Goal: Contribute content: Contribute content

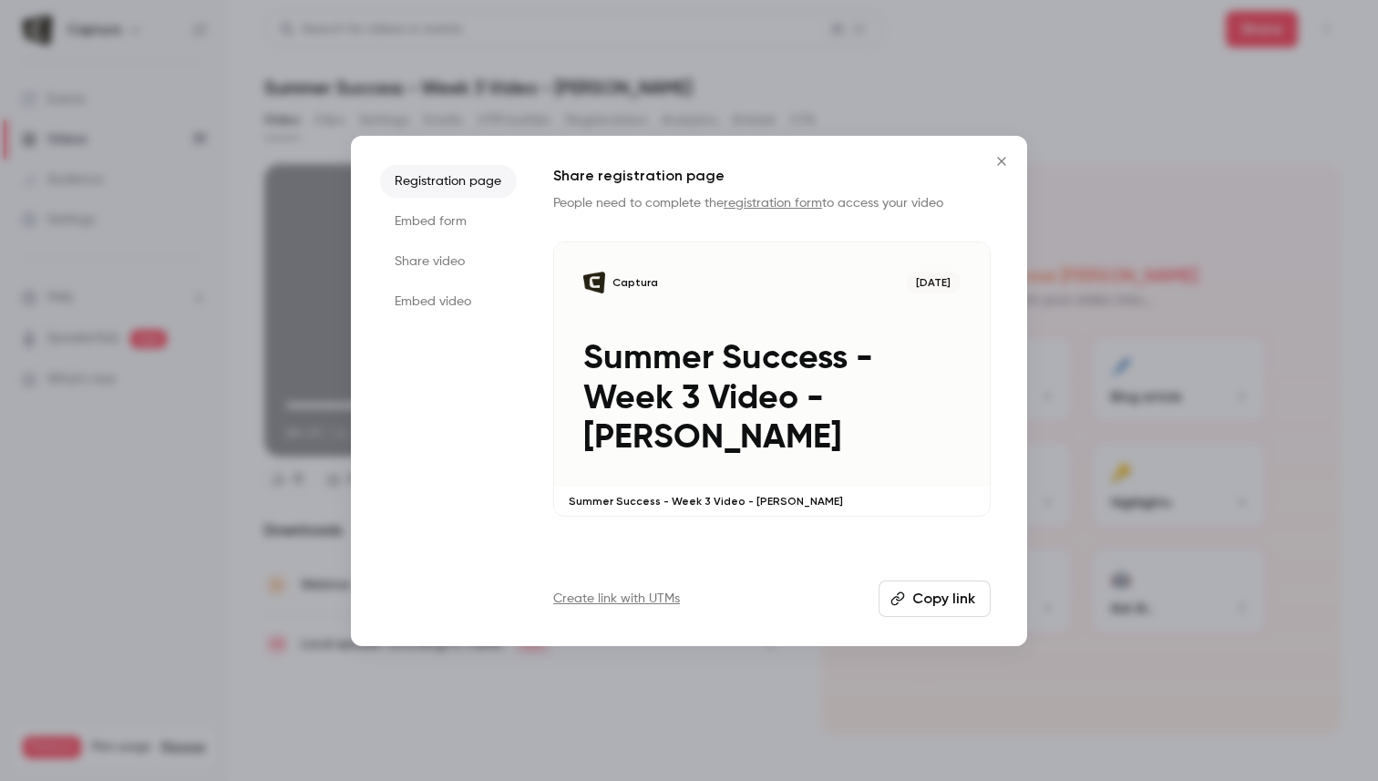
click at [1006, 162] on icon "Close" at bounding box center [1002, 161] width 22 height 15
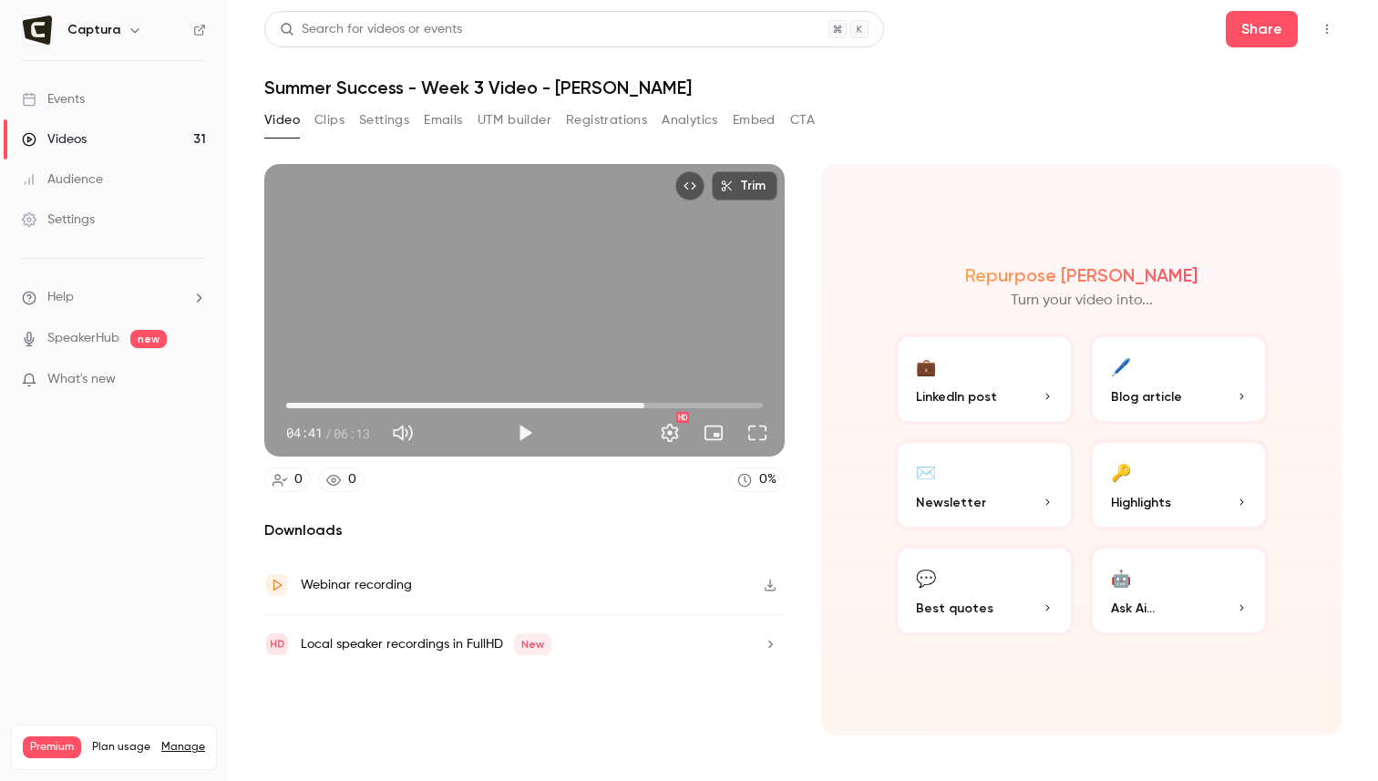
click at [1155, 111] on div "Video Clips Settings Emails UTM builder Registrations Analytics Embed CTA" at bounding box center [802, 124] width 1077 height 36
click at [99, 135] on link "Videos 31" at bounding box center [114, 139] width 228 height 40
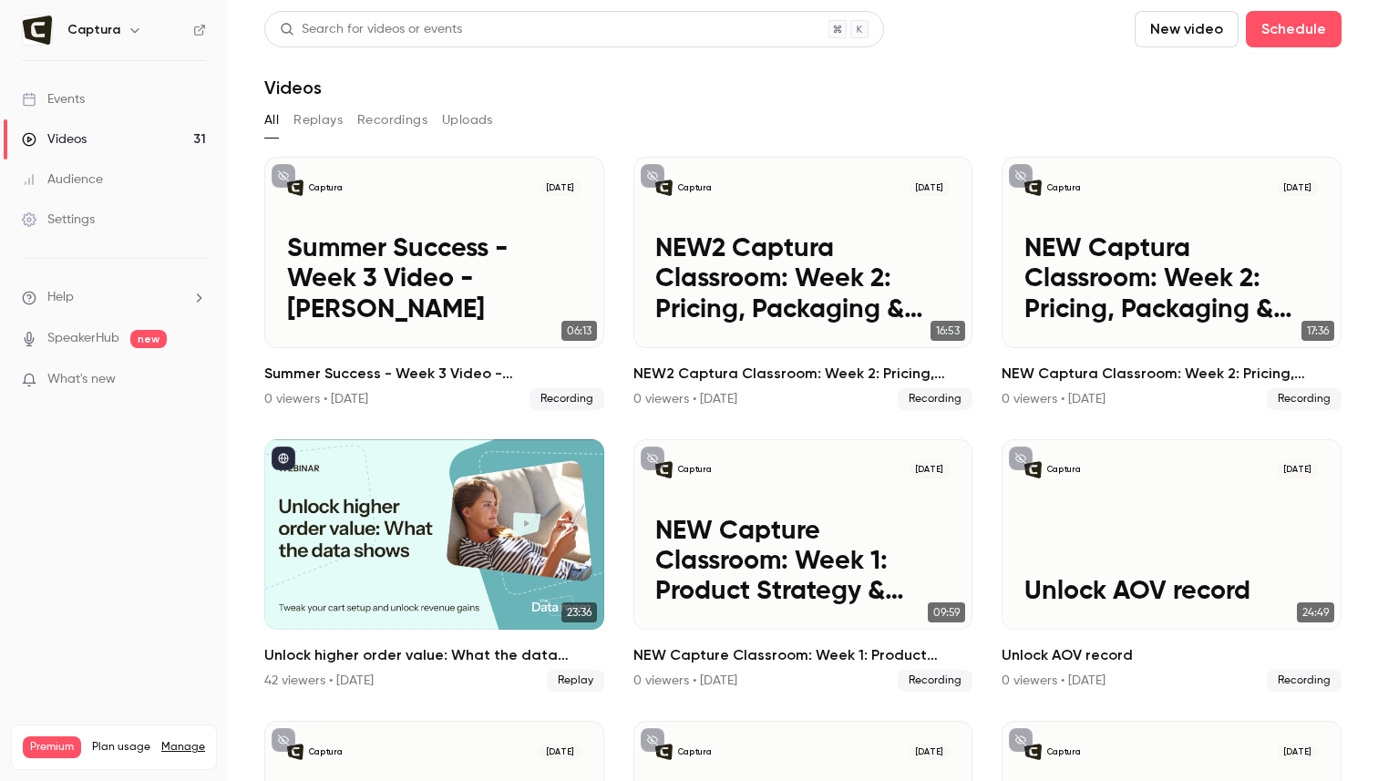
click at [592, 67] on header "Search for videos or events New video Schedule Videos" at bounding box center [802, 54] width 1077 height 87
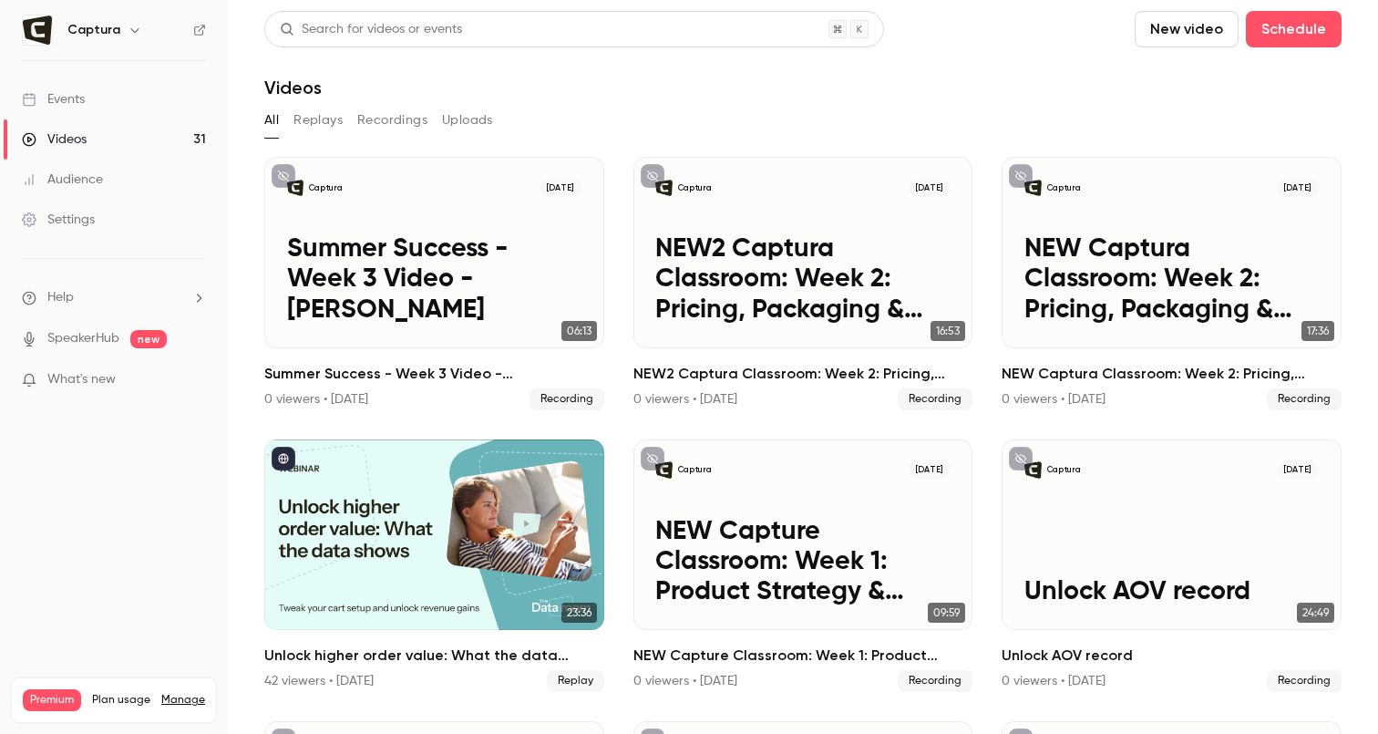
click at [1170, 36] on button "New video" at bounding box center [1187, 29] width 104 height 36
click at [1200, 83] on div "Record" at bounding box center [1239, 79] width 139 height 18
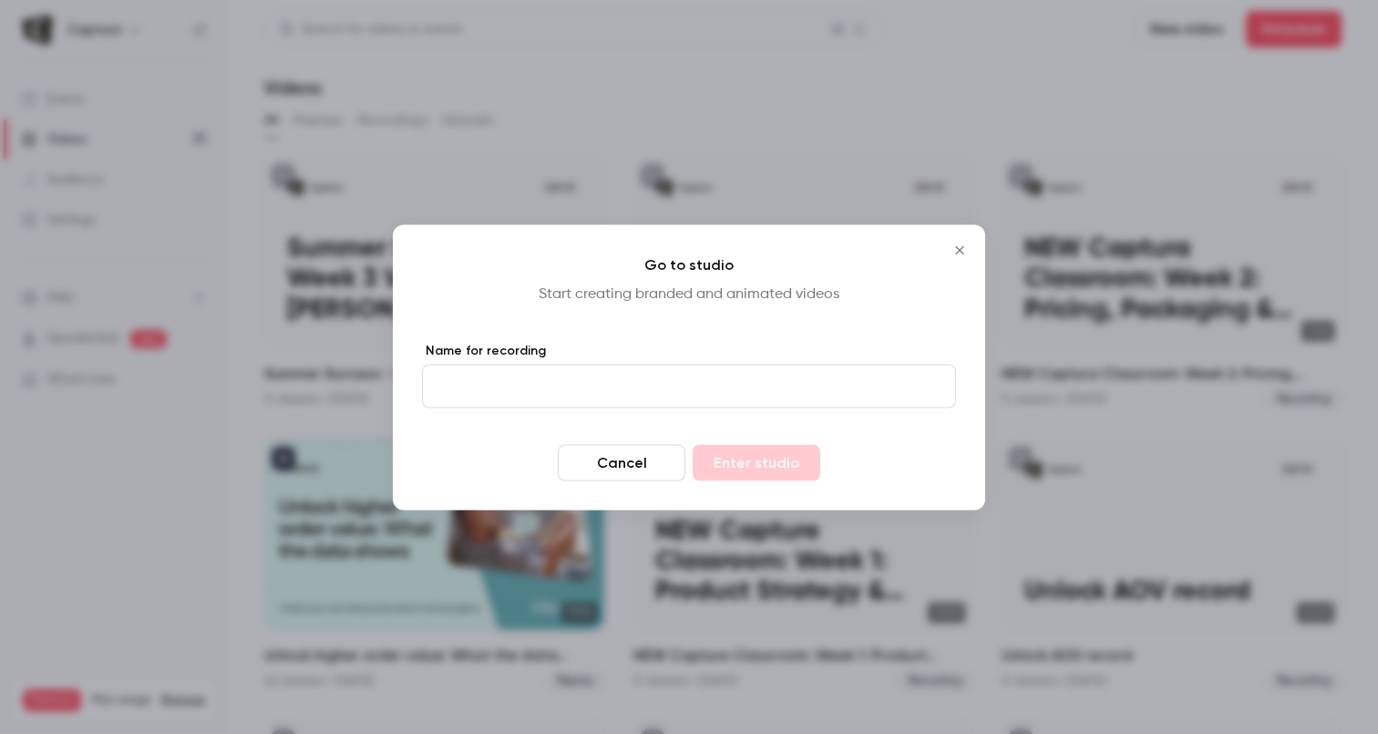
click at [692, 398] on input "Name for recording" at bounding box center [689, 386] width 534 height 44
type input "****"
drag, startPoint x: 766, startPoint y: 437, endPoint x: 766, endPoint y: 448, distance: 11.0
click at [766, 437] on form "Name for recording **** Cancel Enter studio" at bounding box center [689, 410] width 534 height 139
click at [771, 468] on button "Enter studio" at bounding box center [757, 462] width 128 height 36
